Goal: Task Accomplishment & Management: Manage account settings

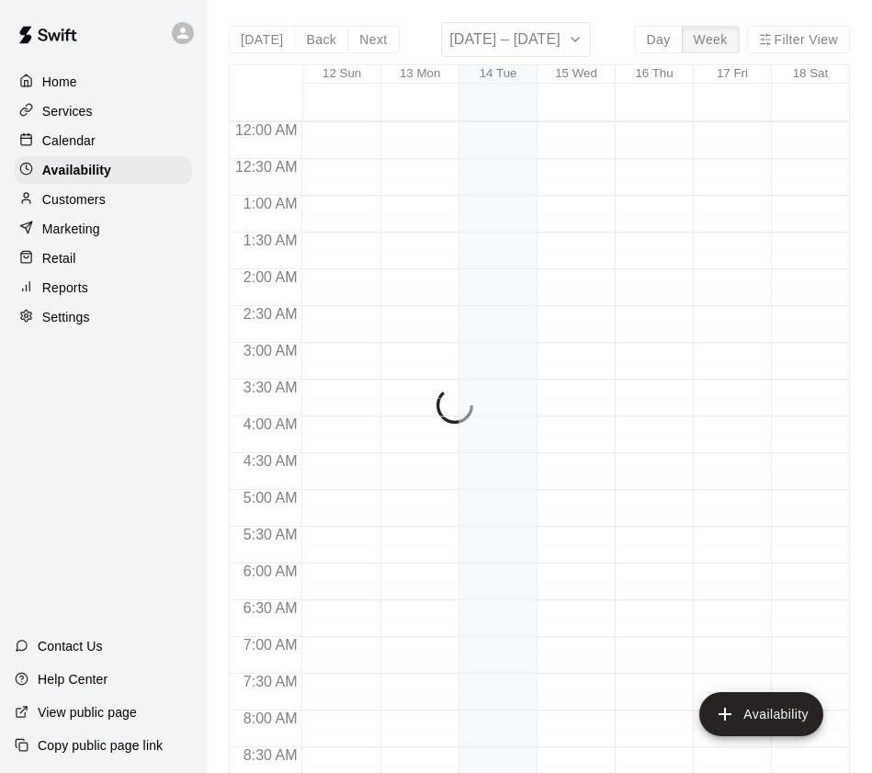
scroll to position [1046, 0]
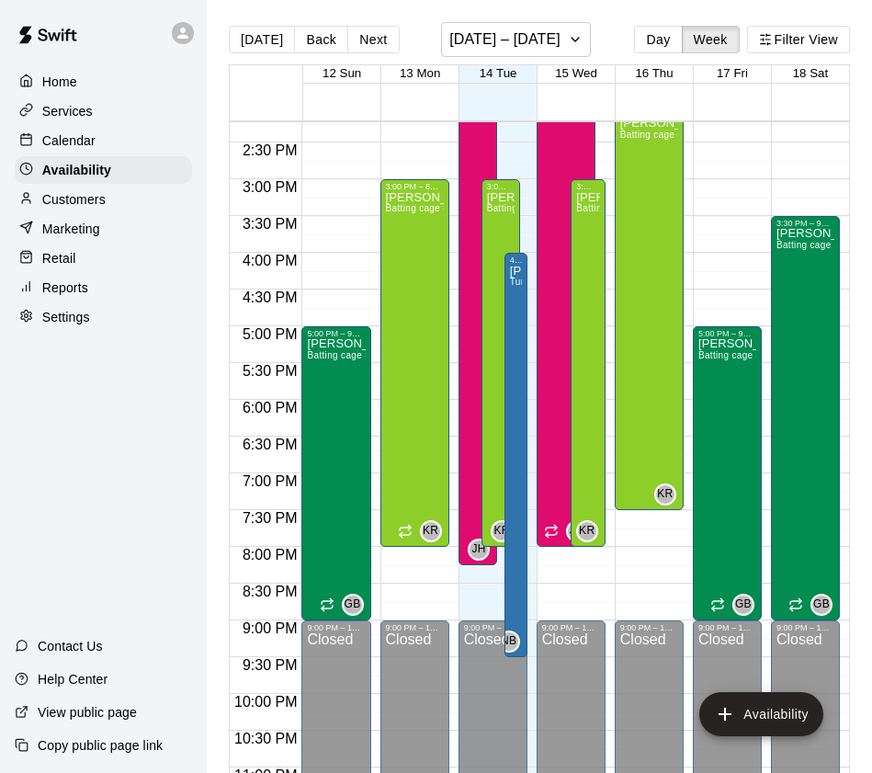
click at [94, 142] on p "Calendar" at bounding box center [68, 140] width 53 height 18
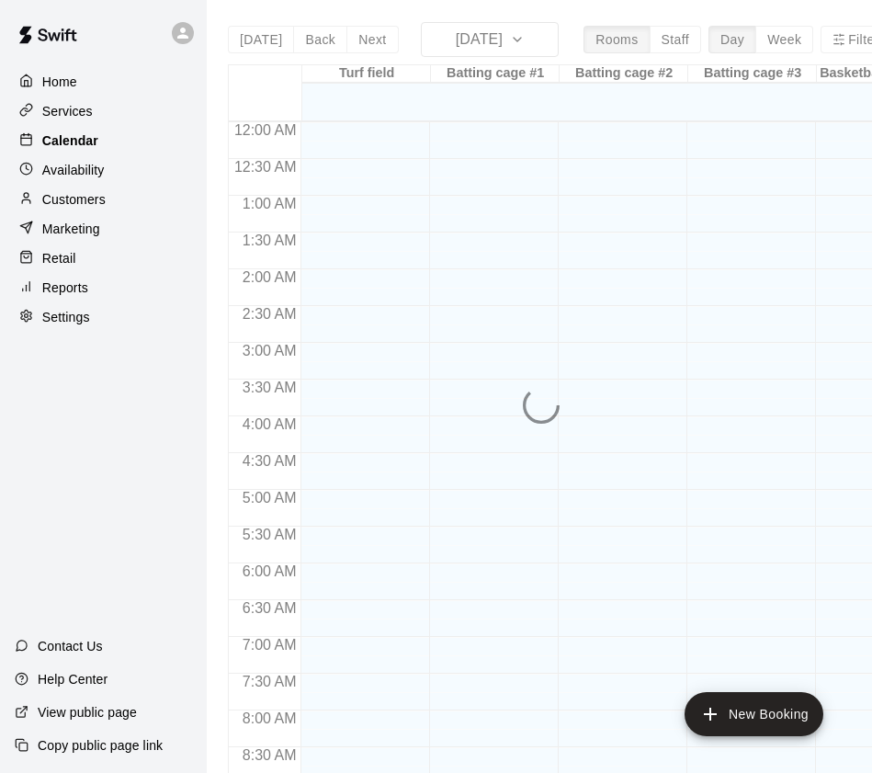
scroll to position [1038, 0]
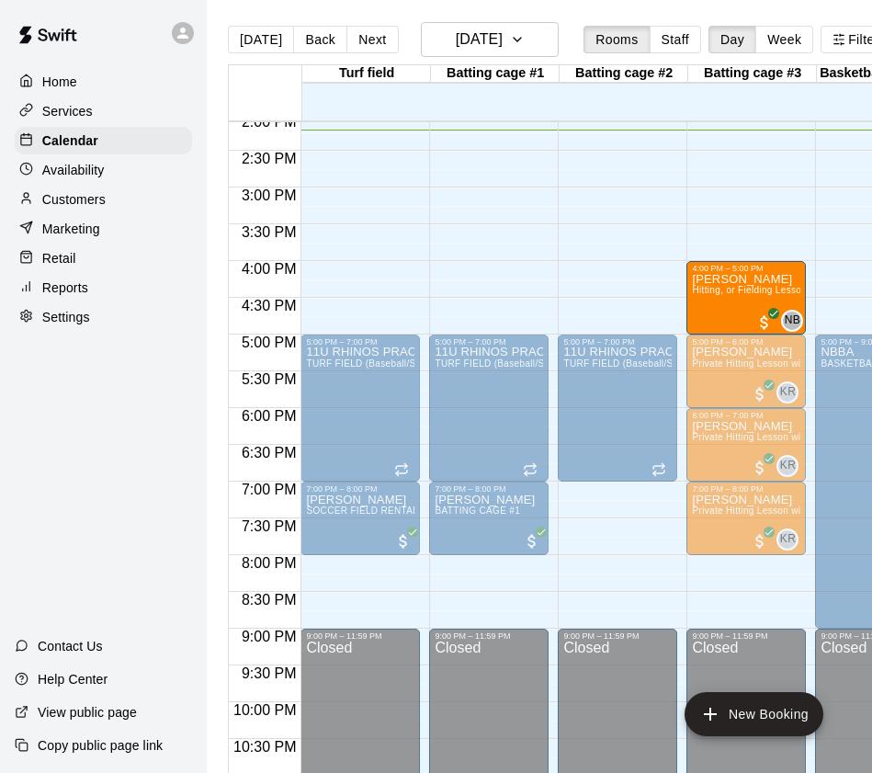
drag, startPoint x: 471, startPoint y: 309, endPoint x: 722, endPoint y: 314, distance: 251.0
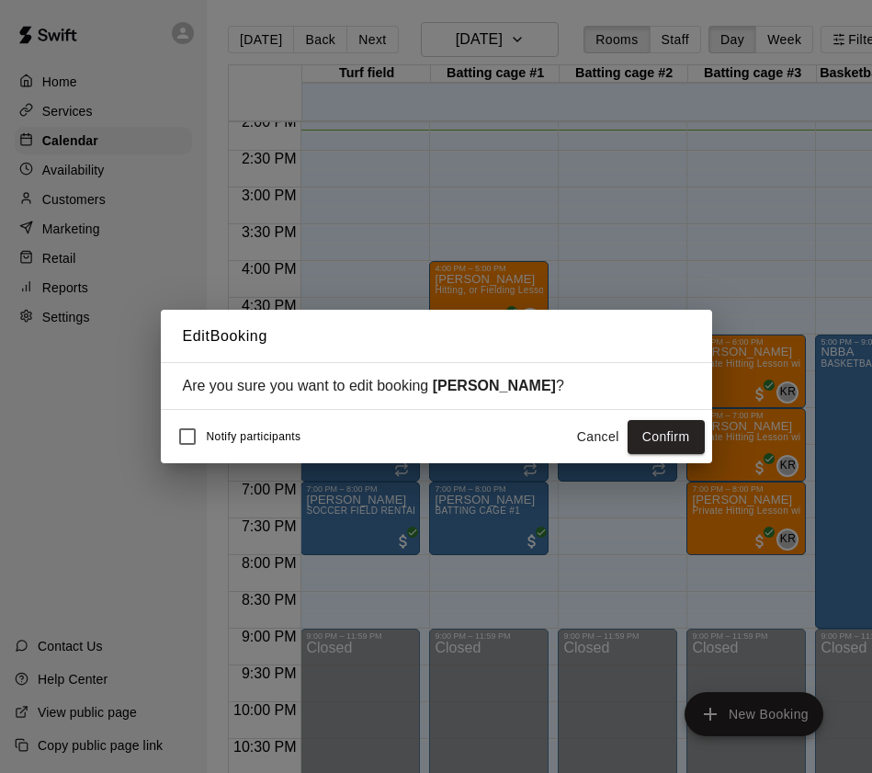
click at [680, 433] on button "Confirm" at bounding box center [666, 437] width 77 height 34
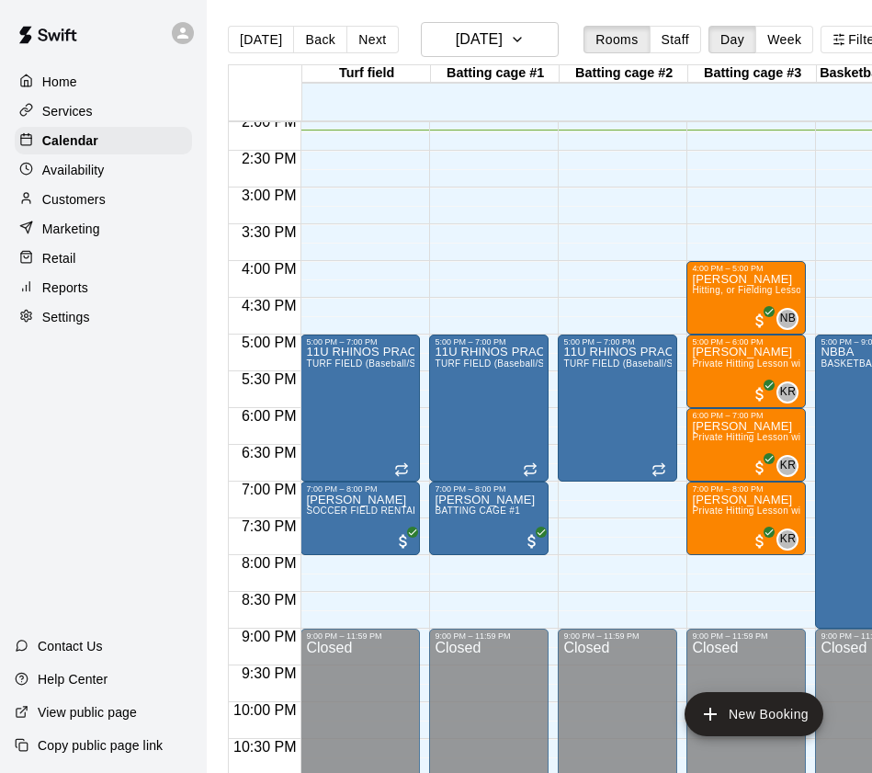
scroll to position [0, 0]
click at [365, 49] on button "Next" at bounding box center [371, 40] width 51 height 28
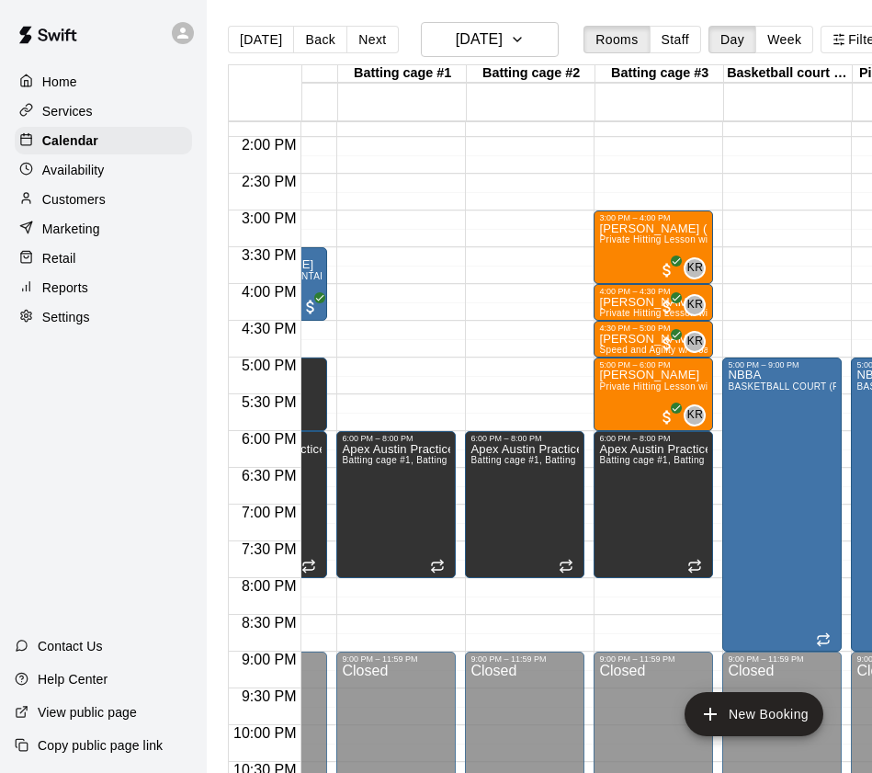
click at [307, 40] on button "Back" at bounding box center [320, 40] width 54 height 28
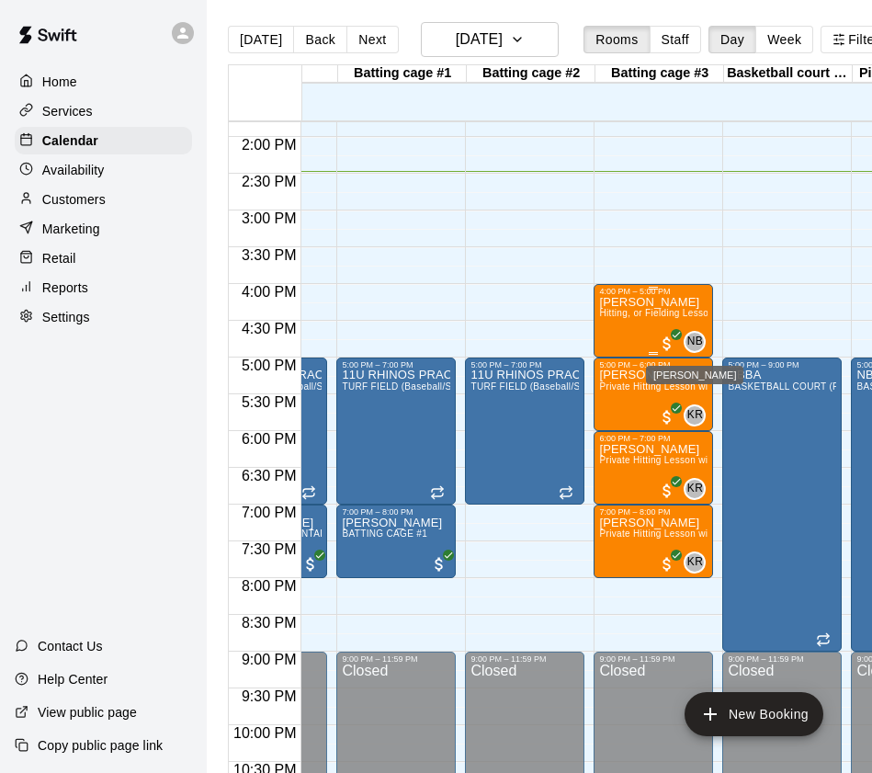
click at [687, 339] on span "NB" at bounding box center [695, 342] width 16 height 18
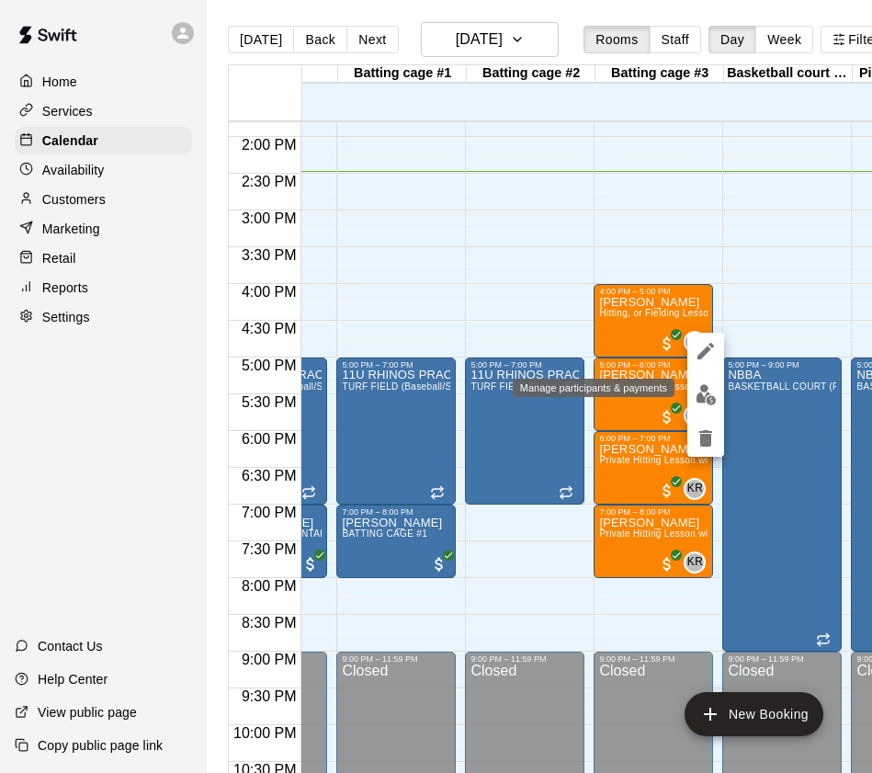
click at [701, 392] on img "edit" at bounding box center [706, 394] width 21 height 21
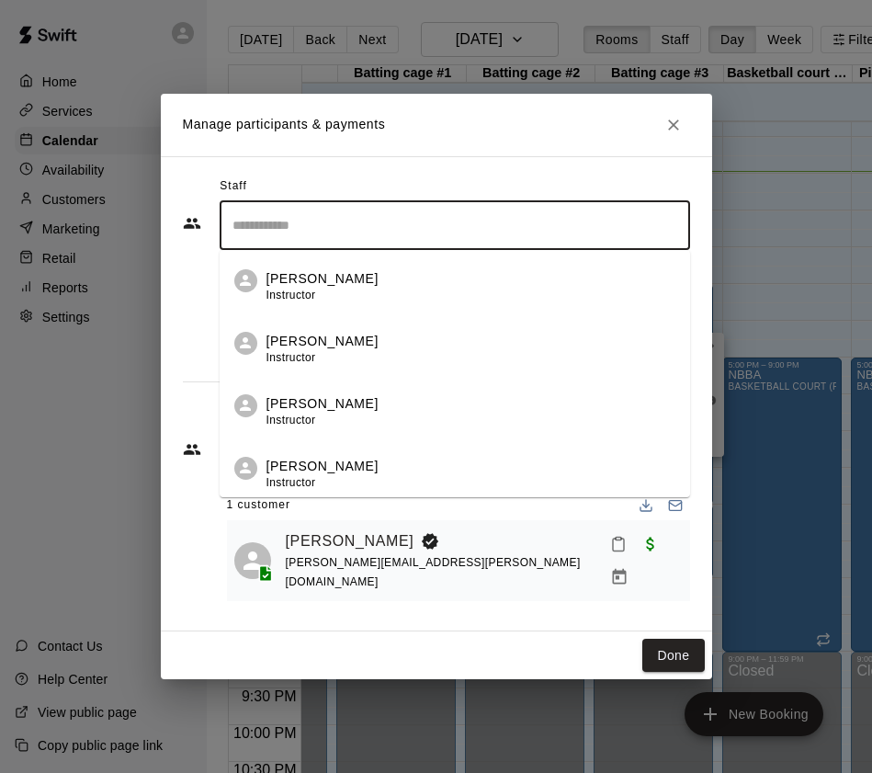
click at [299, 226] on input "Search staff" at bounding box center [455, 225] width 454 height 32
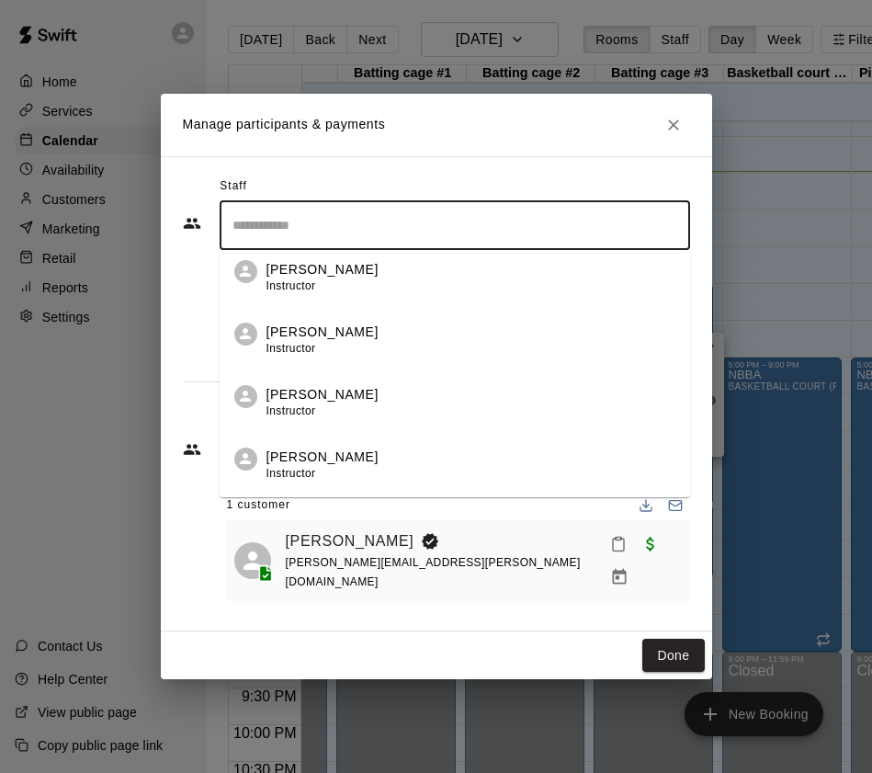
scroll to position [190, 0]
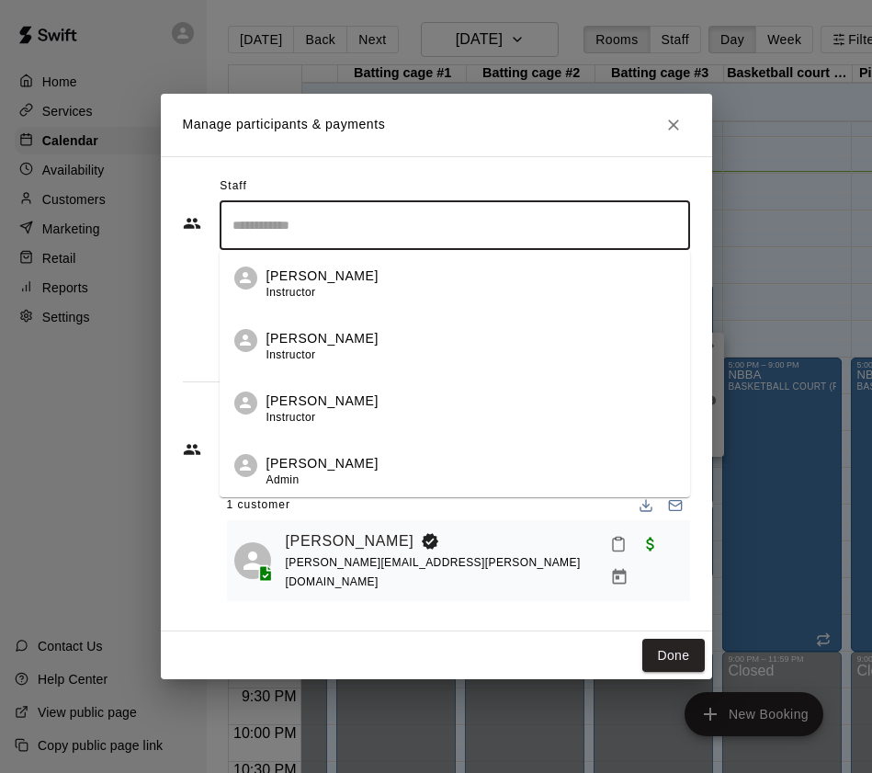
click at [315, 411] on p "[PERSON_NAME]" at bounding box center [323, 401] width 112 height 19
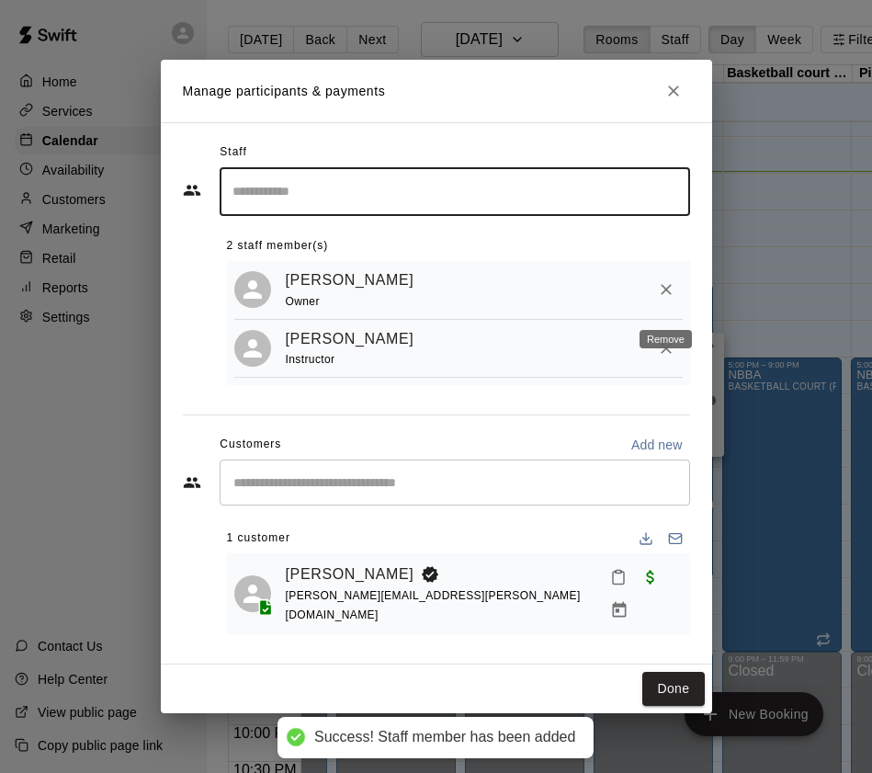
click at [672, 299] on icon "Remove" at bounding box center [666, 289] width 18 height 18
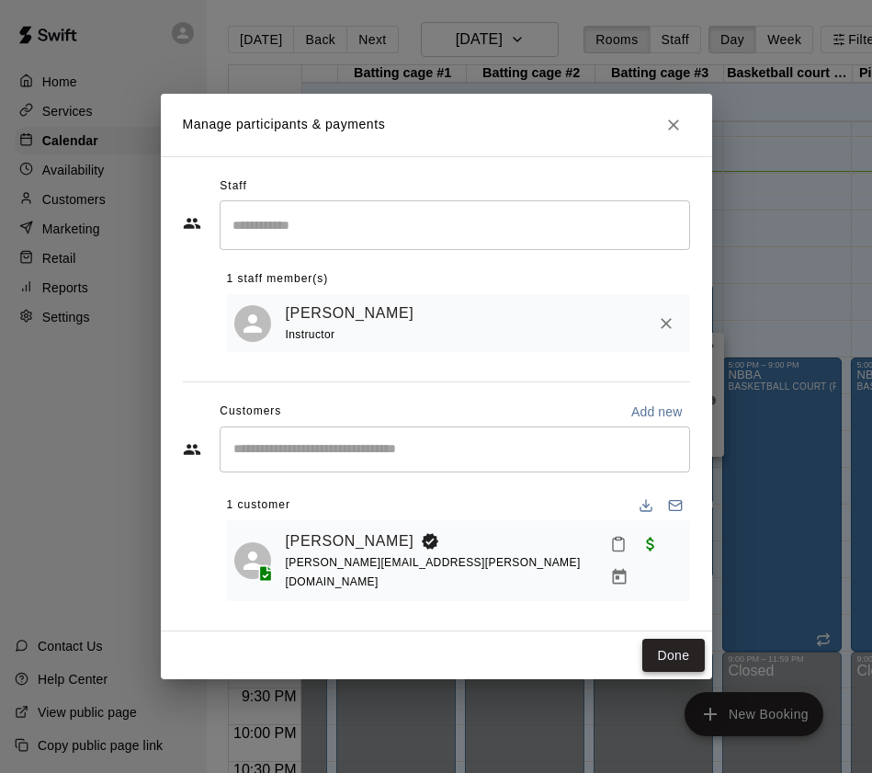
click at [644, 648] on button "Done" at bounding box center [673, 656] width 62 height 34
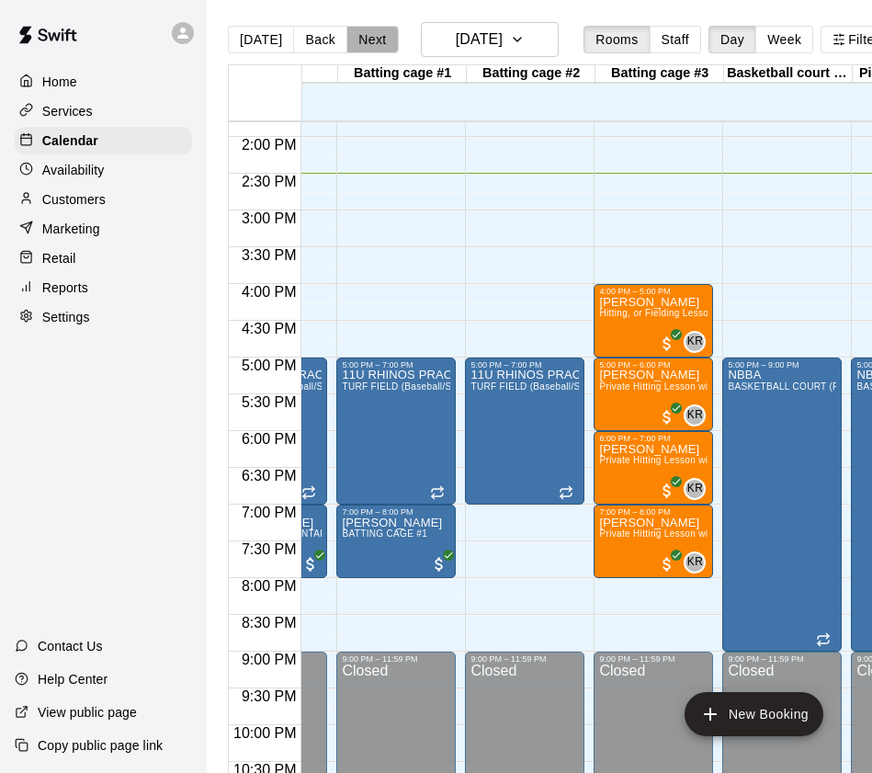
click at [358, 33] on button "Next" at bounding box center [371, 40] width 51 height 28
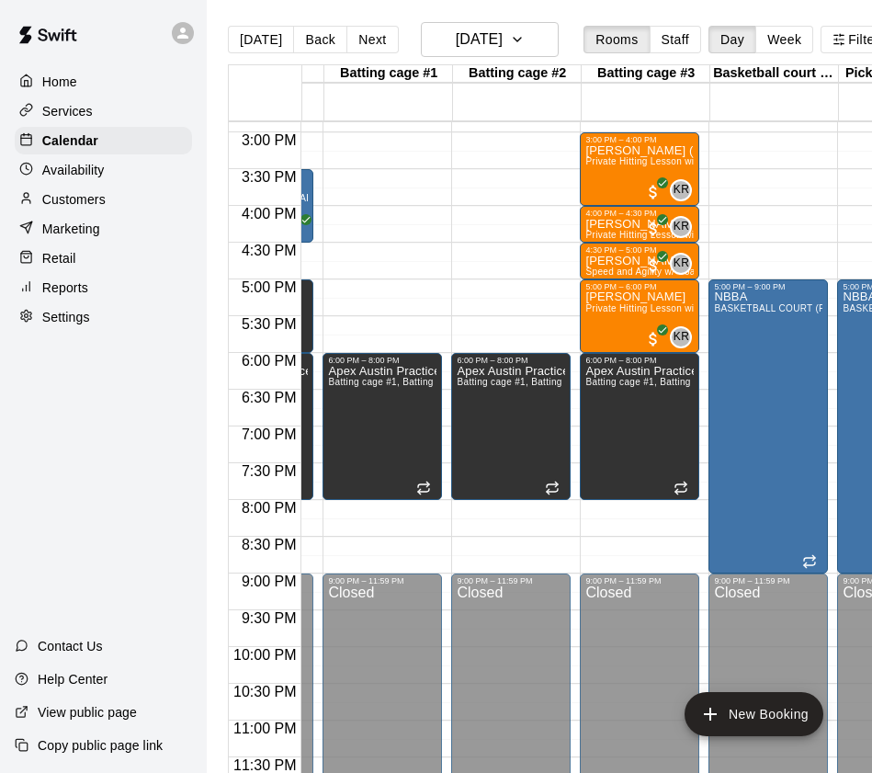
scroll to position [0, 161]
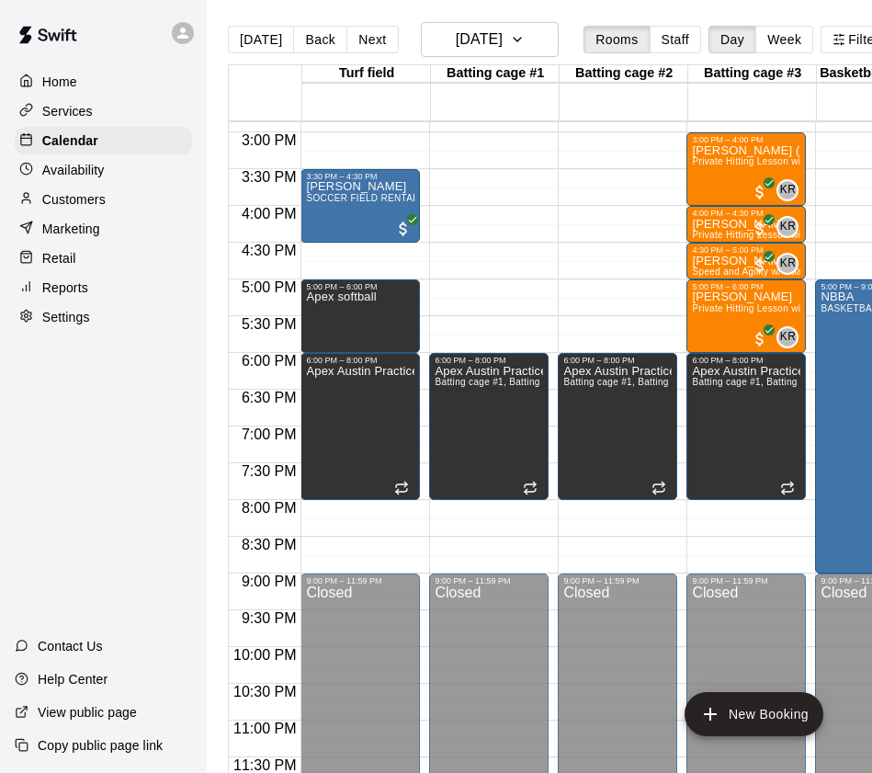
click at [266, 35] on button "[DATE]" at bounding box center [261, 40] width 66 height 28
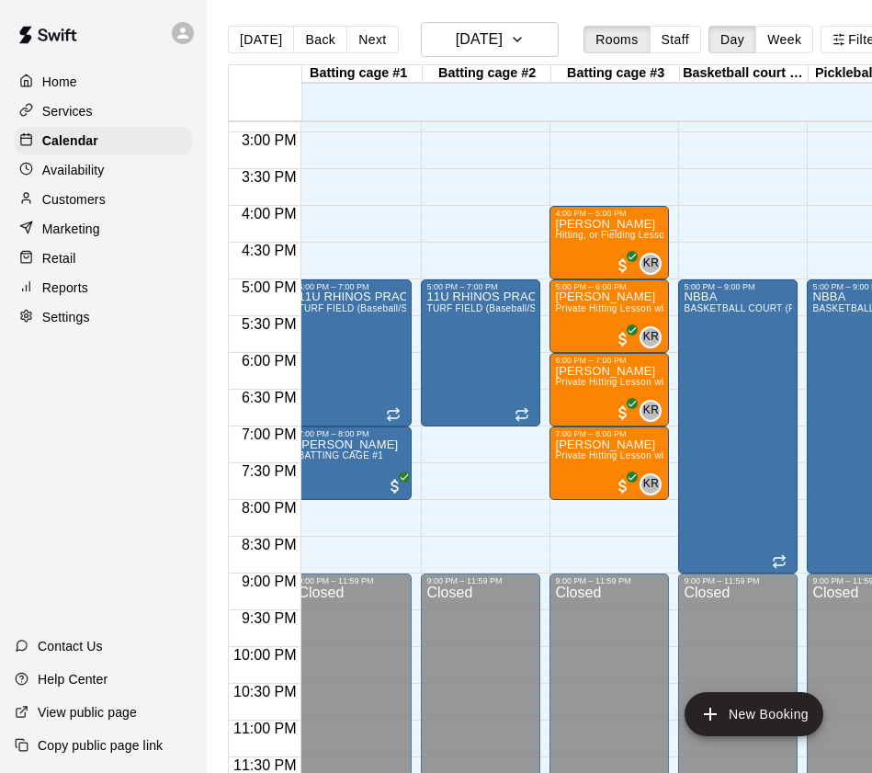
scroll to position [0, 115]
